Goal: Information Seeking & Learning: Learn about a topic

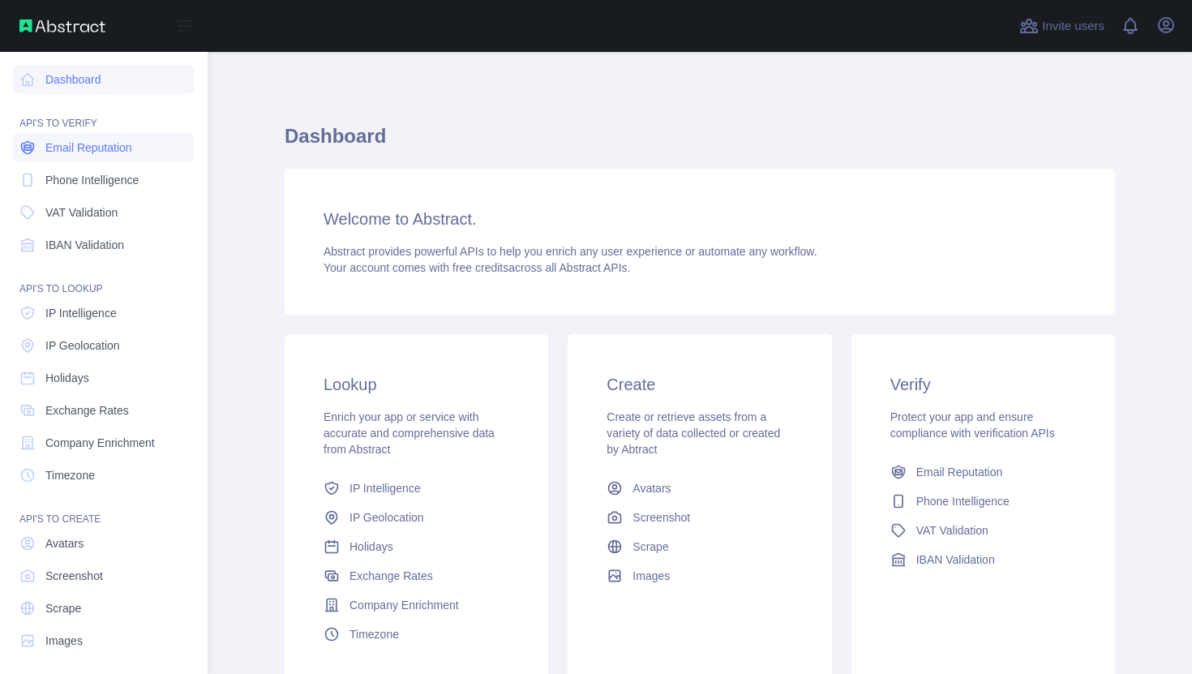
click at [84, 139] on link "Email Reputation" at bounding box center [104, 147] width 182 height 29
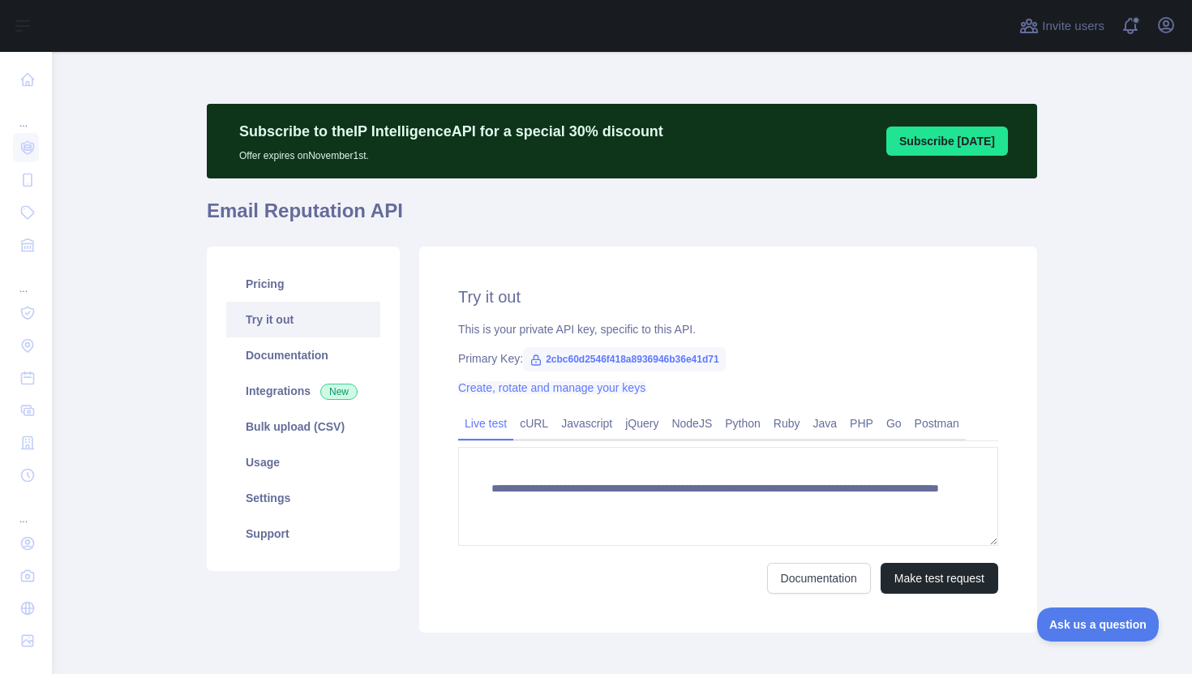
scroll to position [79, 0]
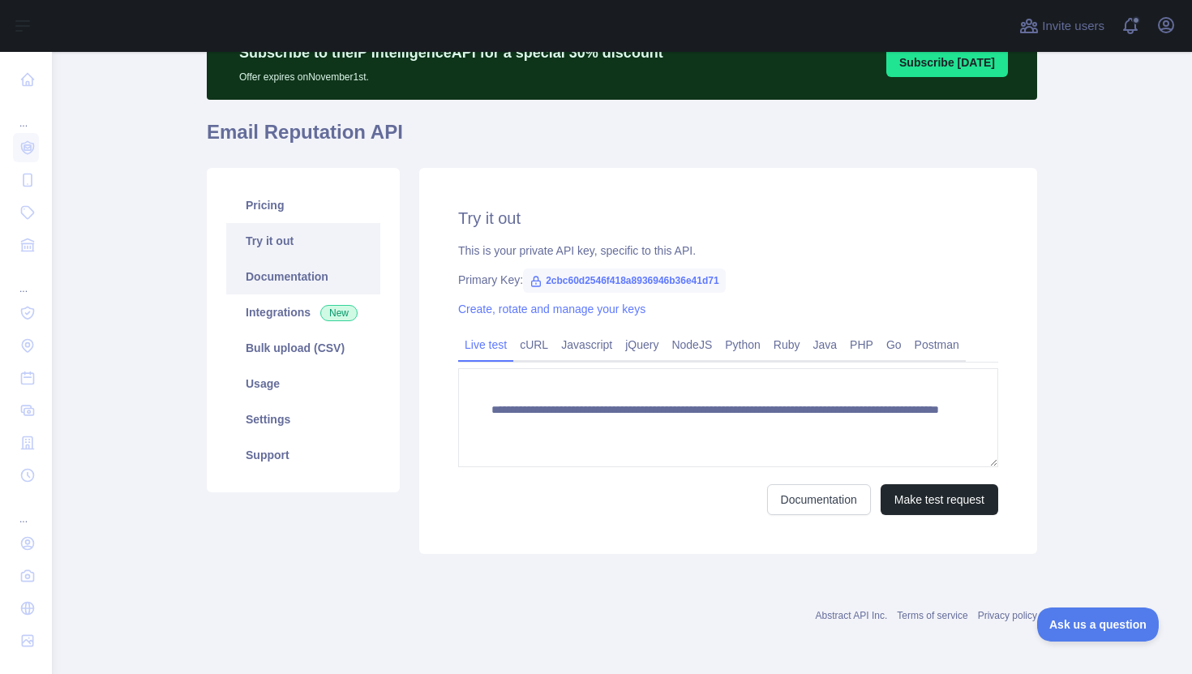
click at [290, 285] on link "Documentation" at bounding box center [303, 277] width 154 height 36
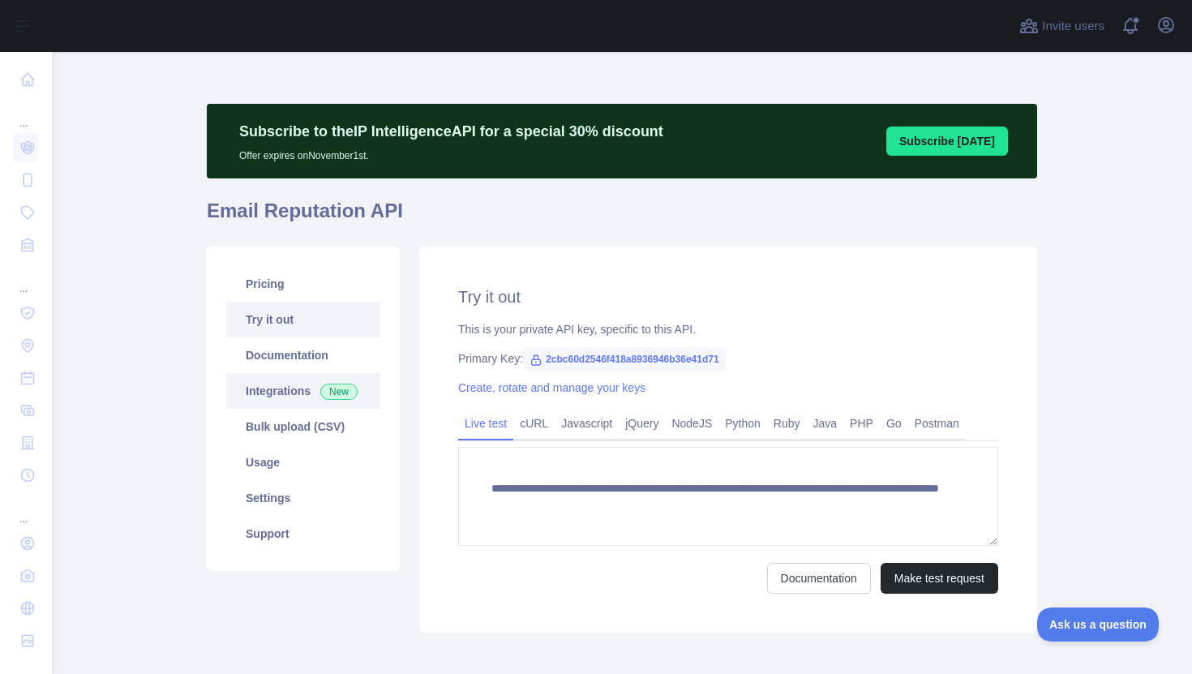
click at [276, 390] on link "Integrations New" at bounding box center [303, 391] width 154 height 36
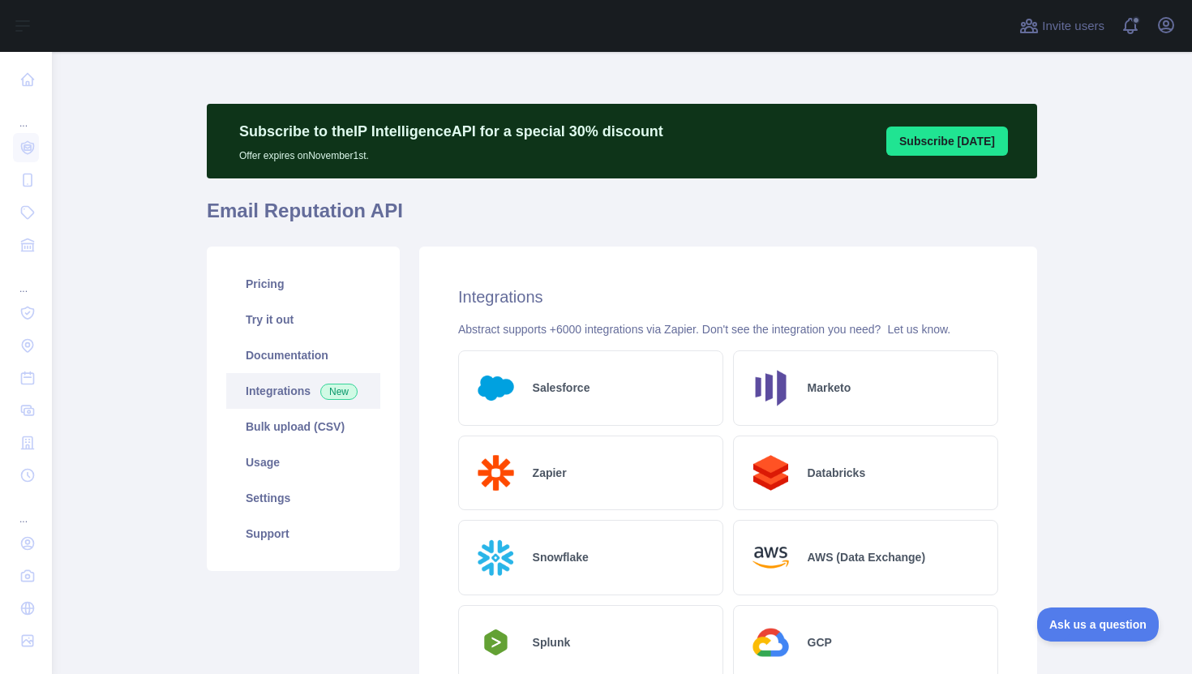
click at [267, 260] on div "Pricing Try it out Documentation Integrations New Bulk upload (CSV) Usage Setti…" at bounding box center [303, 409] width 193 height 324
click at [267, 287] on link "Pricing" at bounding box center [303, 284] width 154 height 36
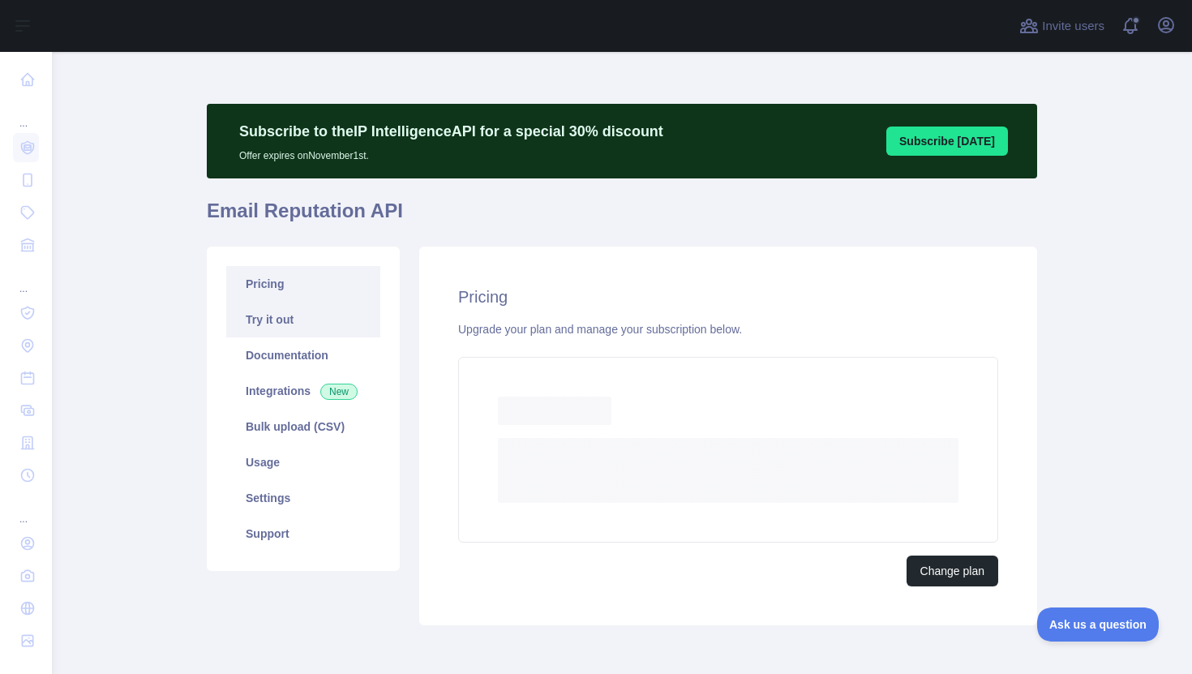
click at [267, 331] on link "Try it out" at bounding box center [303, 320] width 154 height 36
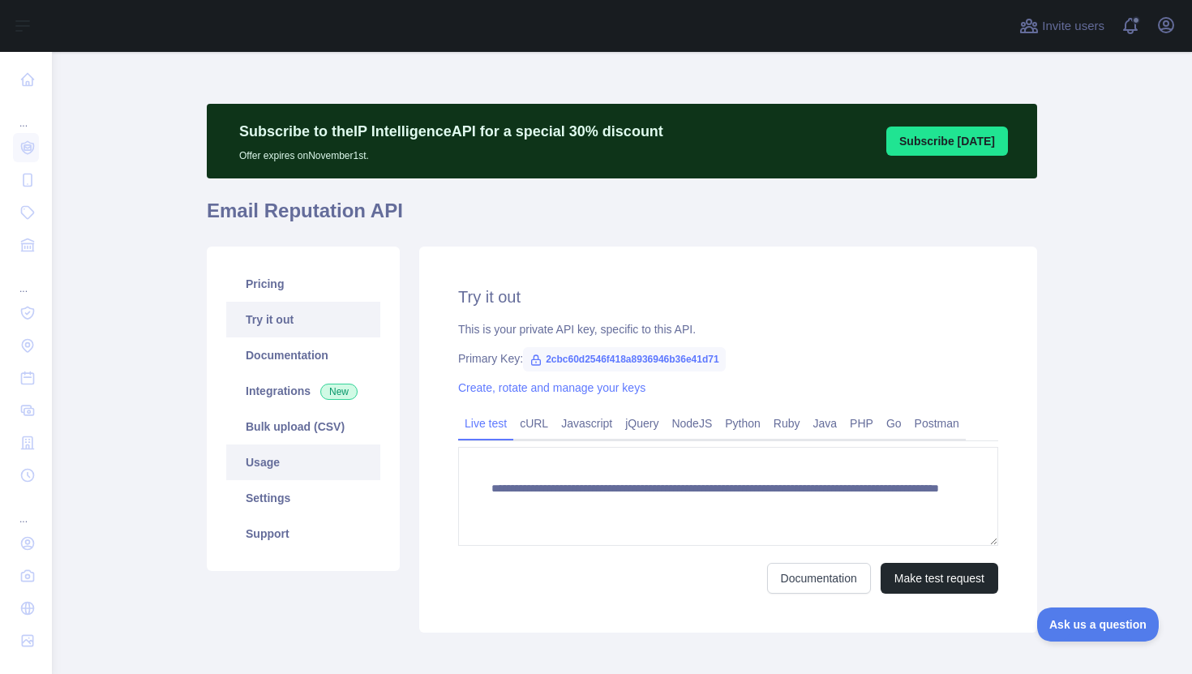
click at [314, 445] on link "Usage" at bounding box center [303, 462] width 154 height 36
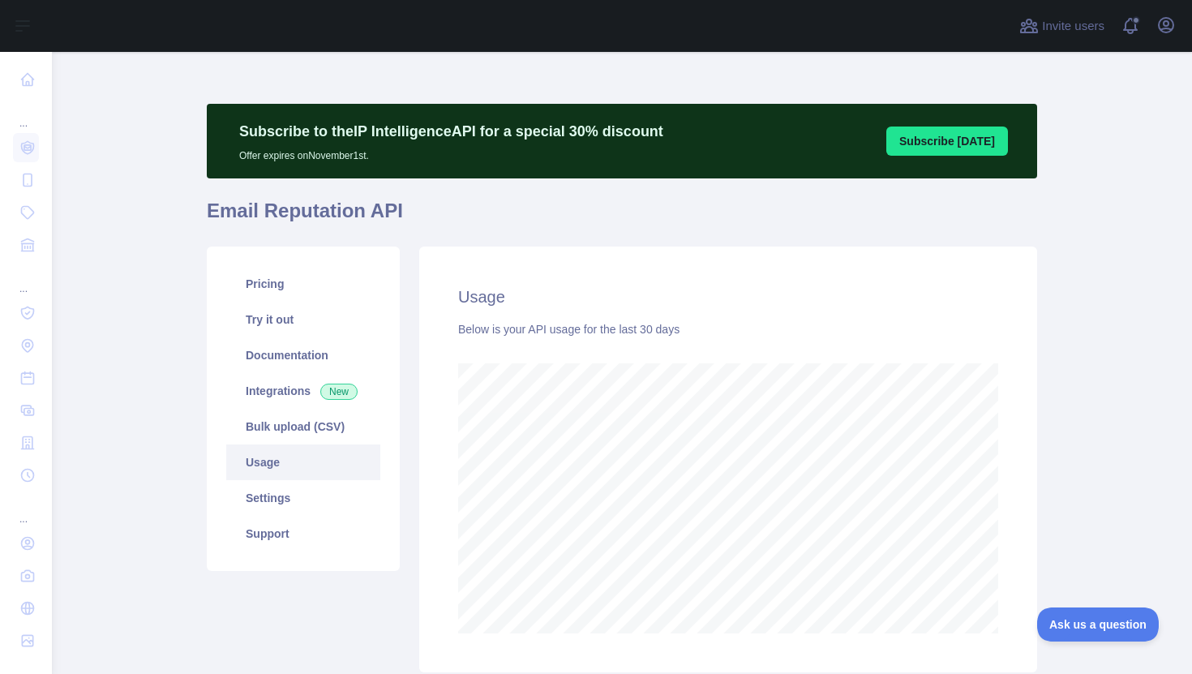
scroll to position [622, 1140]
click at [296, 517] on link "Support" at bounding box center [303, 534] width 154 height 36
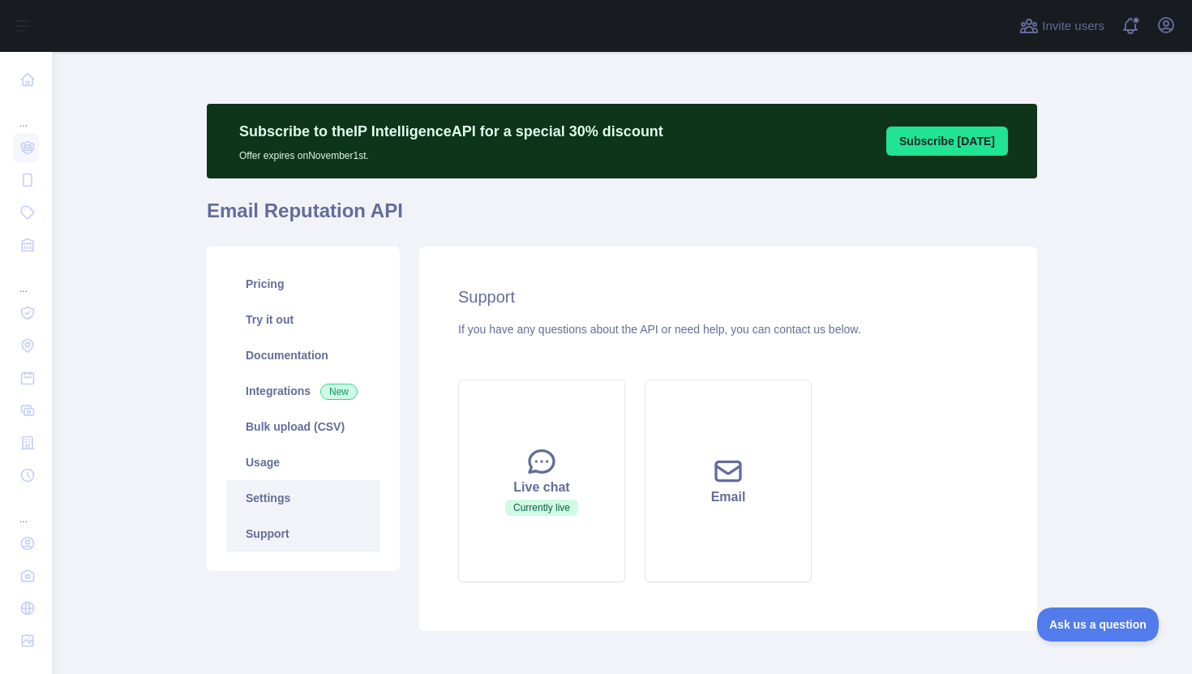
click at [303, 511] on link "Settings" at bounding box center [303, 498] width 154 height 36
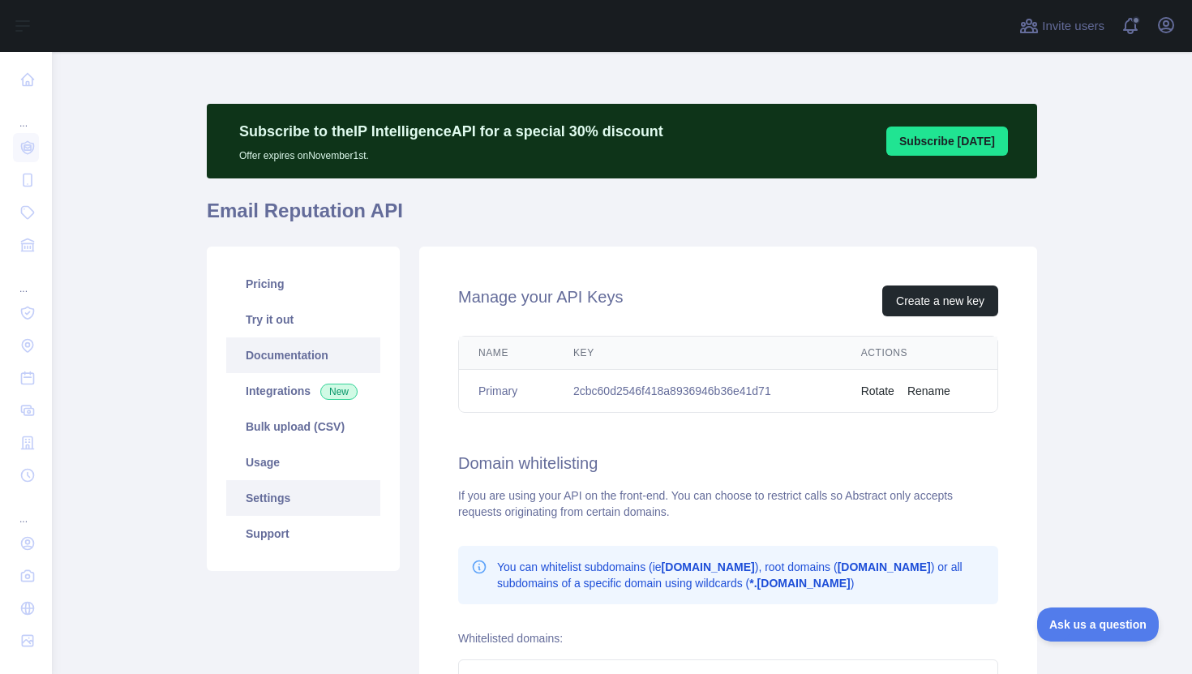
click at [301, 354] on link "Documentation" at bounding box center [303, 355] width 154 height 36
click at [272, 397] on link "Integrations New" at bounding box center [303, 391] width 154 height 36
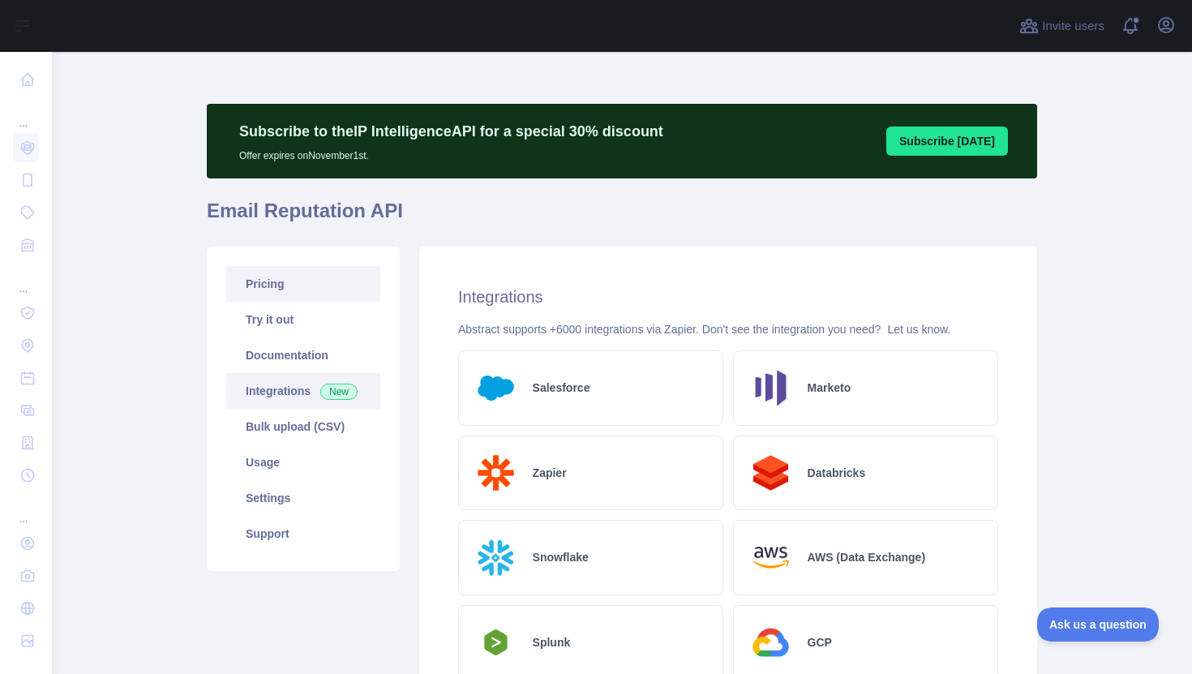
click at [281, 292] on link "Pricing" at bounding box center [303, 284] width 154 height 36
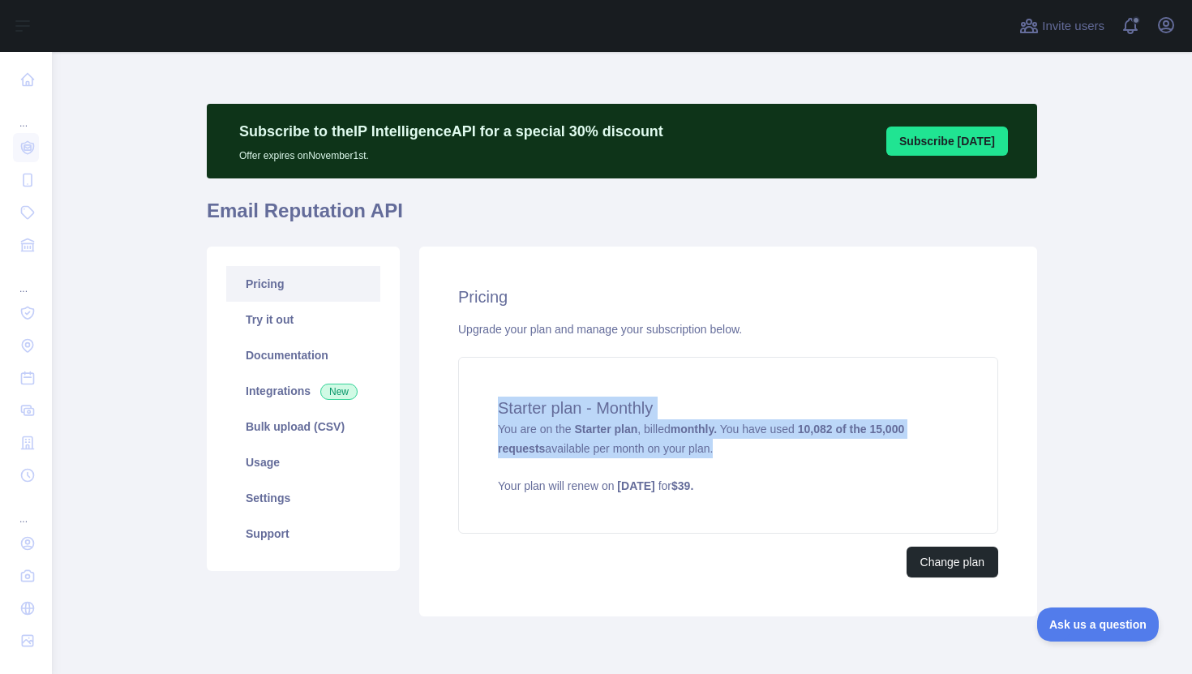
drag, startPoint x: 719, startPoint y: 453, endPoint x: 727, endPoint y: 350, distance: 103.3
click at [727, 350] on div "Pricing Upgrade your plan and manage your subscription below. Starter plan - Mo…" at bounding box center [728, 432] width 618 height 370
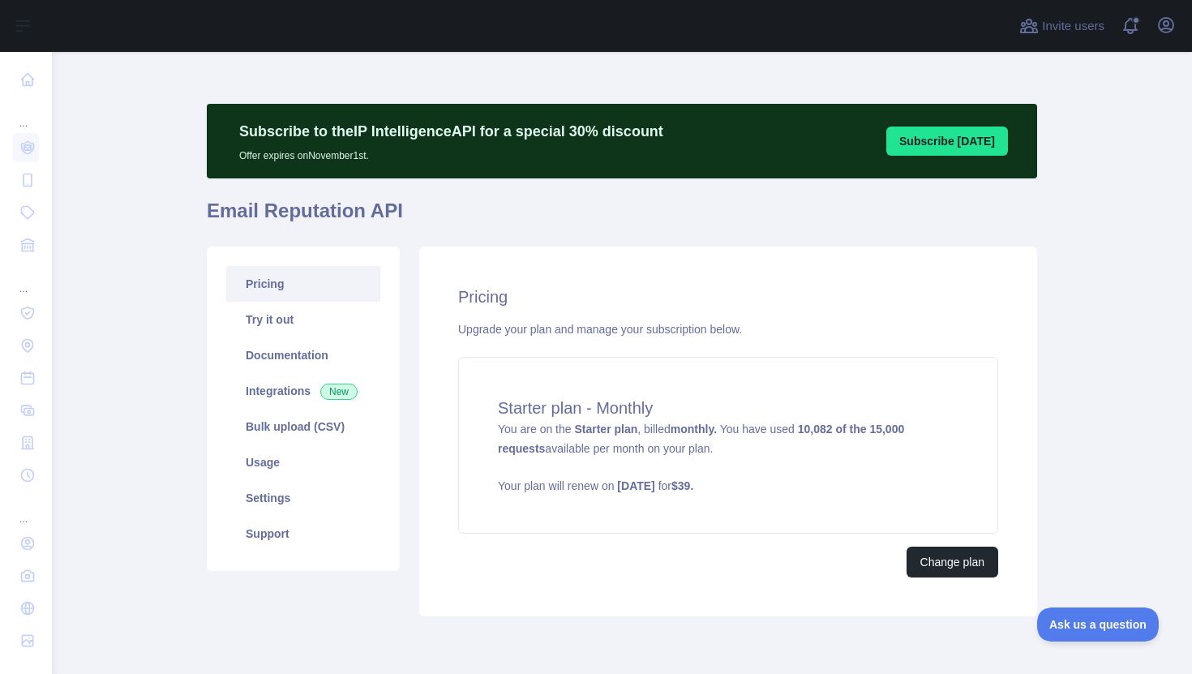
click at [716, 329] on div "Upgrade your plan and manage your subscription below." at bounding box center [728, 329] width 540 height 16
